Goal: Obtain resource: Download file/media

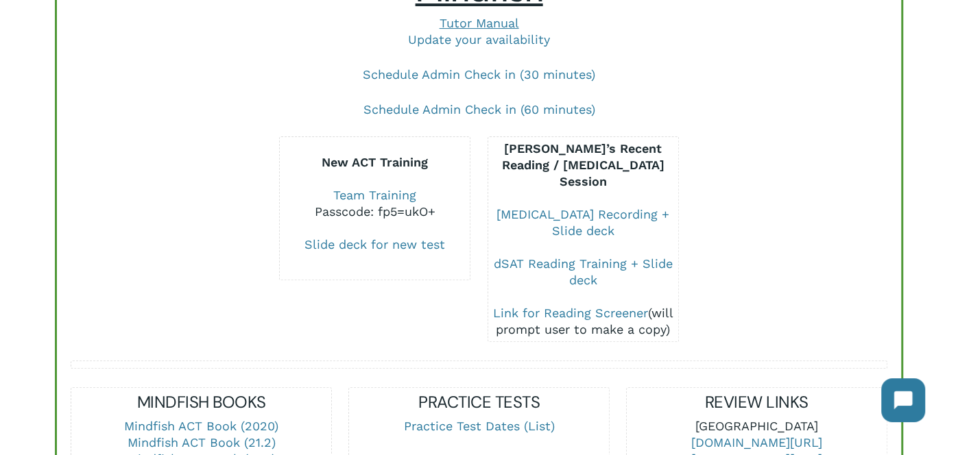
scroll to position [208, 0]
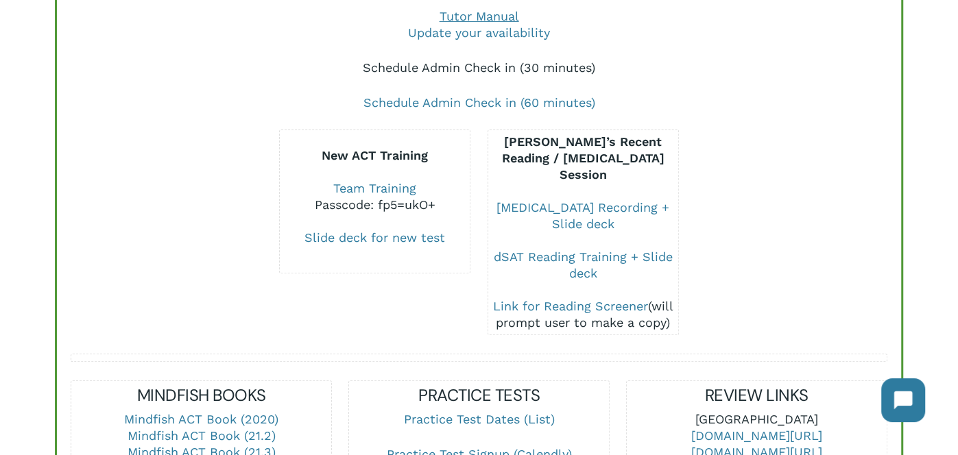
click at [538, 65] on link "Schedule Admin Check in (30 minutes)" at bounding box center [479, 67] width 232 height 14
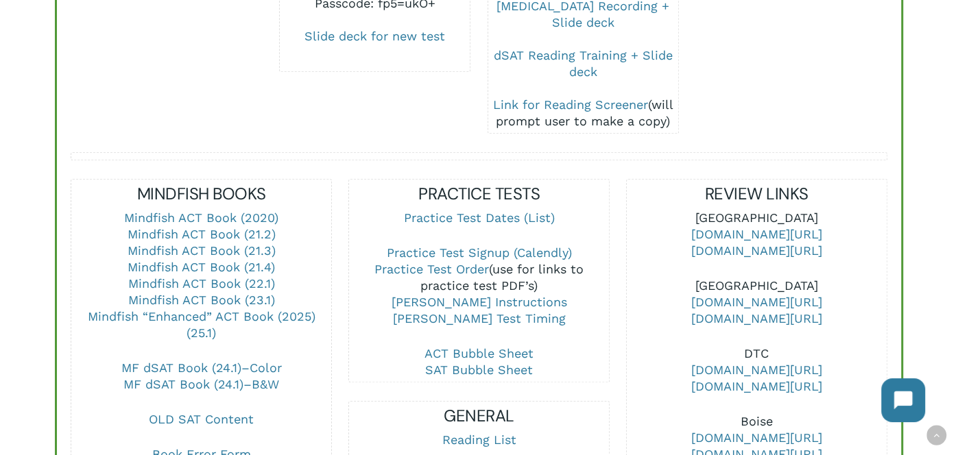
scroll to position [416, 0]
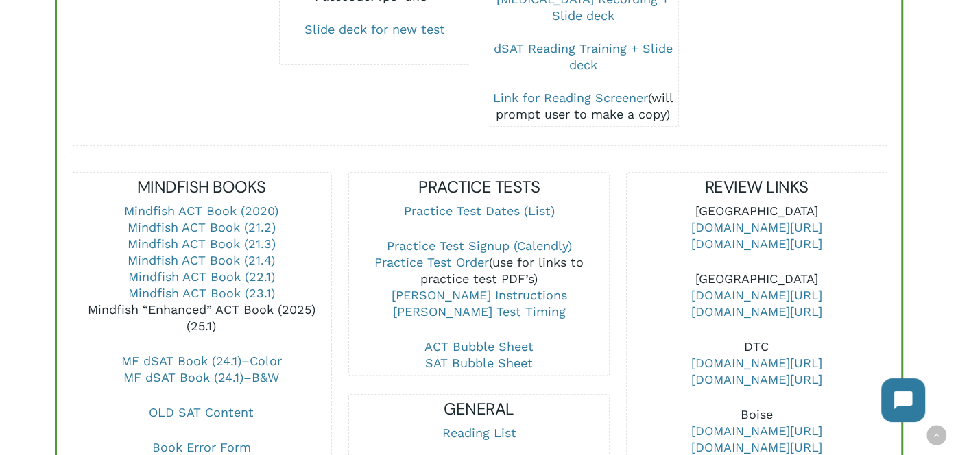
click at [252, 302] on link "Mindfish “Enhanced” ACT Book (2025) (25.1)" at bounding box center [202, 317] width 228 height 31
click at [217, 302] on link "Mindfish “Enhanced” ACT Book (2025) (25.1)" at bounding box center [202, 317] width 228 height 31
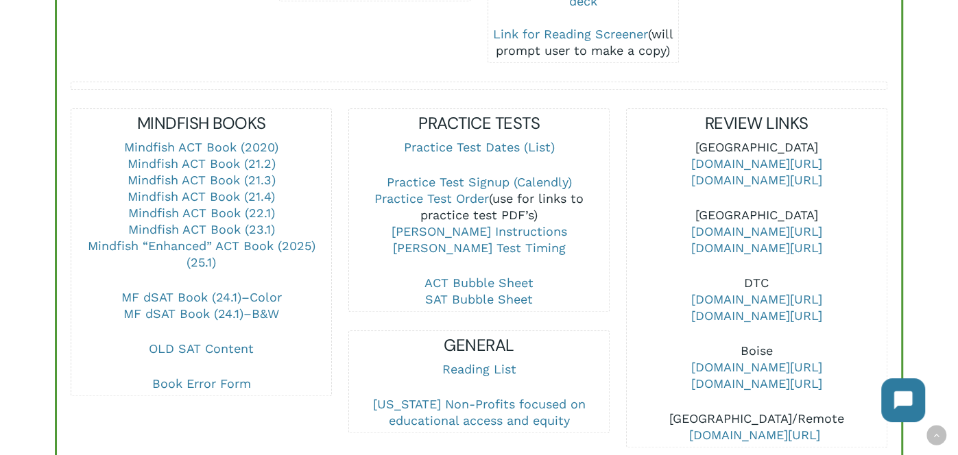
scroll to position [487, 0]
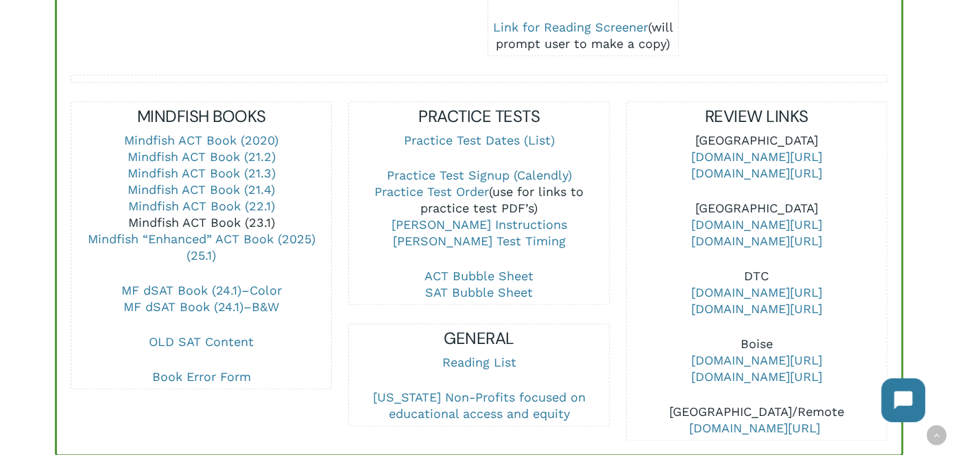
click at [262, 215] on link "Mindfish ACT Book (23.1)" at bounding box center [201, 222] width 147 height 14
